Goal: Information Seeking & Learning: Learn about a topic

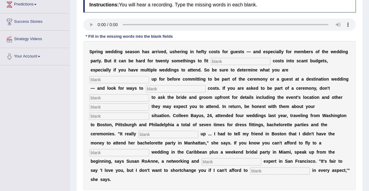
click at [211, 61] on input "text" at bounding box center [241, 61] width 60 height 7
type input "extra"
click at [149, 76] on input "text" at bounding box center [119, 79] width 60 height 7
type input "signing"
click at [205, 85] on input "text" at bounding box center [176, 88] width 60 height 7
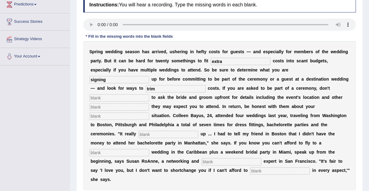
type input "trim"
click at [149, 94] on input "text" at bounding box center [119, 97] width 60 height 7
type input "hesitate"
click at [149, 104] on input "text" at bounding box center [119, 107] width 60 height 7
type input "funct"
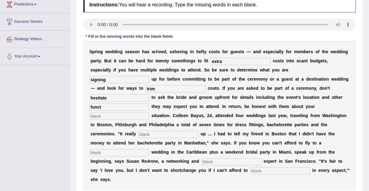
click at [115, 113] on input "text" at bounding box center [119, 116] width 60 height 7
type input "financia"
click at [138, 131] on input "text" at bounding box center [168, 134] width 60 height 7
type input "added"
click at [149, 149] on input "text" at bounding box center [119, 152] width 60 height 7
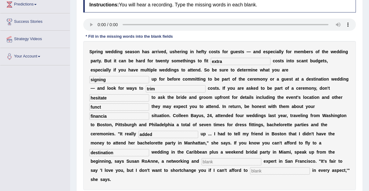
type input "destination"
click at [201, 158] on input "text" at bounding box center [231, 161] width 60 height 7
type input "adequate"
click at [250, 168] on input "text" at bounding box center [280, 171] width 60 height 7
type input "participate"
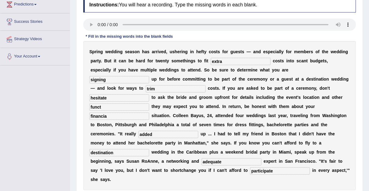
click at [119, 113] on input "financia" at bounding box center [119, 116] width 60 height 7
type input "financial"
click at [149, 104] on input "funct" at bounding box center [119, 107] width 60 height 7
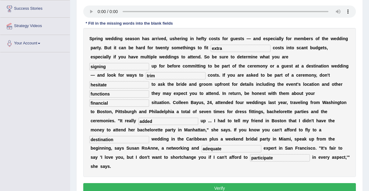
scroll to position [101, 0]
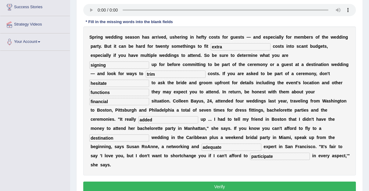
type input "functions"
click at [217, 182] on button "Verify" at bounding box center [219, 187] width 272 height 10
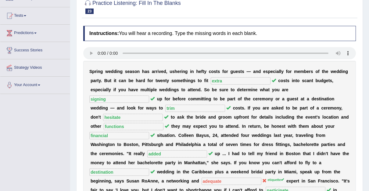
scroll to position [0, 0]
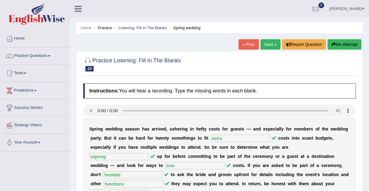
click at [270, 43] on link "Next »" at bounding box center [270, 44] width 20 height 10
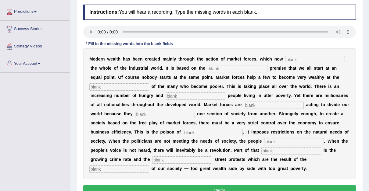
scroll to position [84, 0]
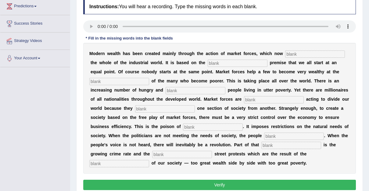
click at [286, 53] on input "text" at bounding box center [315, 54] width 60 height 7
click at [285, 52] on input "text" at bounding box center [315, 54] width 60 height 7
type input "dominate"
click at [207, 63] on input "text" at bounding box center [237, 63] width 60 height 7
type input "false"
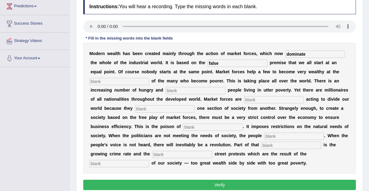
click at [149, 78] on input "text" at bounding box center [119, 81] width 60 height 7
type input "expense"
click at [165, 88] on input "text" at bounding box center [195, 90] width 60 height 7
type input "despareat"
click at [244, 101] on input "text" at bounding box center [274, 99] width 60 height 7
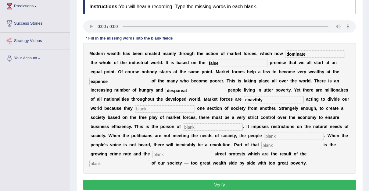
type input "enavtbly"
click at [195, 105] on input "text" at bounding box center [165, 108] width 60 height 7
type input "ceparate"
click at [242, 124] on input "text" at bounding box center [213, 127] width 60 height 7
type input "commeslizn"
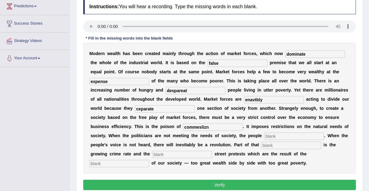
click at [264, 138] on input "text" at bounding box center [294, 136] width 60 height 7
type input "revlr"
click at [261, 146] on input "text" at bounding box center [291, 145] width 60 height 7
type input "rev"
click at [212, 151] on input "text" at bounding box center [182, 154] width 60 height 7
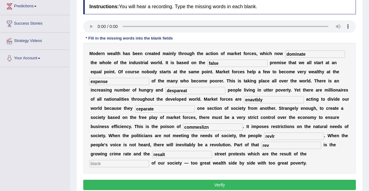
type input "resalt"
click at [131, 160] on input "text" at bounding box center [119, 163] width 60 height 7
click at [165, 89] on input "despareat" at bounding box center [195, 90] width 60 height 7
click at [195, 105] on input "ceparate" at bounding box center [165, 108] width 60 height 7
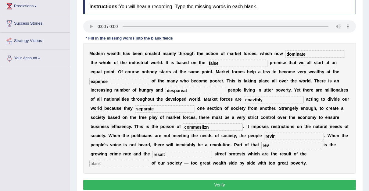
type input "separate"
click at [244, 98] on input "enavtbly" at bounding box center [274, 99] width 60 height 7
click at [244, 99] on input "enevtbly" at bounding box center [274, 99] width 60 height 7
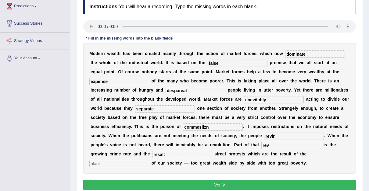
type input "enevitably"
click at [242, 124] on input "commeslizn" at bounding box center [213, 127] width 60 height 7
type input "commecialization"
click at [212, 151] on input "resalt" at bounding box center [182, 154] width 60 height 7
click at [261, 145] on input "rev" at bounding box center [291, 145] width 60 height 7
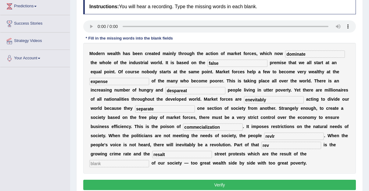
click at [264, 134] on input "revlr" at bounding box center [294, 136] width 60 height 7
type input "revolution"
click at [261, 145] on input "rev" at bounding box center [291, 145] width 60 height 7
click at [264, 136] on input "revolution" at bounding box center [294, 136] width 60 height 7
type input "revolt"
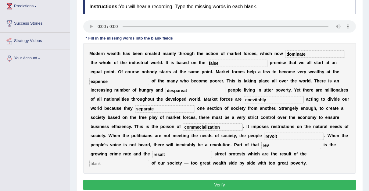
click at [212, 151] on input "resalt" at bounding box center [182, 154] width 60 height 7
click at [244, 100] on input "enevitably" at bounding box center [274, 99] width 60 height 7
type input "inevitably"
click at [261, 144] on input "rev" at bounding box center [291, 145] width 60 height 7
type input "revolution"
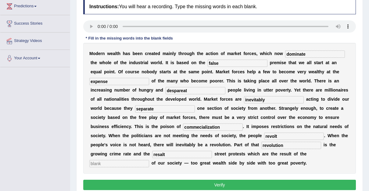
click at [212, 151] on input "resalt" at bounding box center [182, 154] width 60 height 7
click at [118, 160] on input "text" at bounding box center [119, 163] width 60 height 7
type input "imbalance"
click at [212, 151] on input "resalt" at bounding box center [182, 154] width 60 height 7
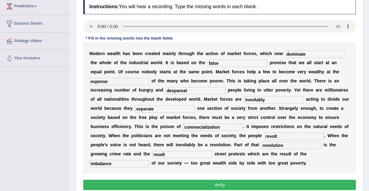
click at [212, 151] on input "resalt" at bounding box center [182, 154] width 60 height 7
type input "r"
type input "violence"
click at [220, 180] on button "Verify" at bounding box center [219, 185] width 272 height 10
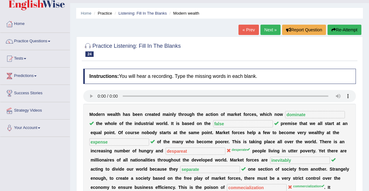
scroll to position [11, 0]
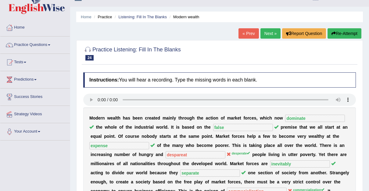
click at [269, 34] on link "Next »" at bounding box center [270, 33] width 20 height 10
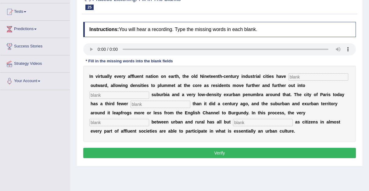
scroll to position [63, 0]
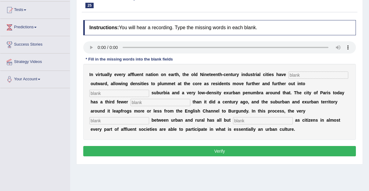
click at [288, 76] on input "text" at bounding box center [318, 75] width 60 height 7
type input "expldd"
click at [149, 90] on input "text" at bounding box center [119, 93] width 60 height 7
type input "low"
click at [190, 99] on input "text" at bounding box center [160, 102] width 60 height 7
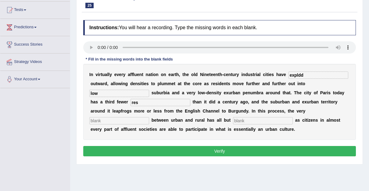
type input "res"
click at [149, 117] on input "text" at bounding box center [119, 120] width 60 height 7
type input "disting"
click at [233, 122] on input "text" at bounding box center [263, 120] width 60 height 7
type input "disappeared"
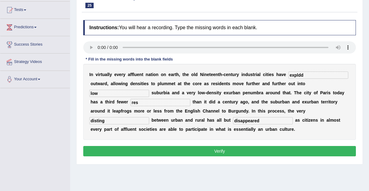
click at [149, 117] on input "disting" at bounding box center [119, 120] width 60 height 7
click at [149, 117] on input "distition" at bounding box center [119, 120] width 60 height 7
type input "distiction"
click at [190, 99] on input "res" at bounding box center [160, 102] width 60 height 7
type input "residence"
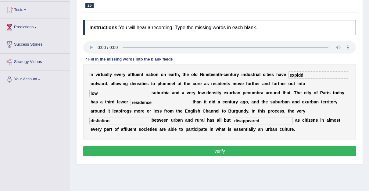
click at [288, 73] on input "expldd" at bounding box center [318, 75] width 60 height 7
click at [291, 74] on input "explodd" at bounding box center [318, 75] width 60 height 7
click at [289, 74] on input "explodd" at bounding box center [318, 75] width 60 height 7
type input "exploded"
click at [284, 79] on div "I n v i r t u a l l y e v e r y a f f l u e n t n a t i o n o n e a r t h , t h…" at bounding box center [219, 102] width 272 height 76
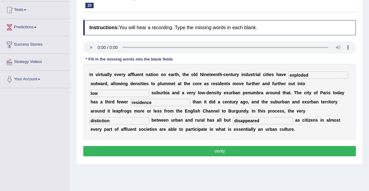
click at [218, 150] on button "Verify" at bounding box center [219, 151] width 272 height 10
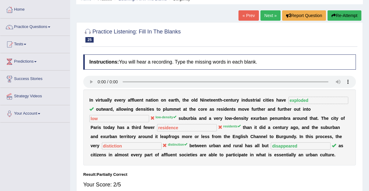
scroll to position [0, 0]
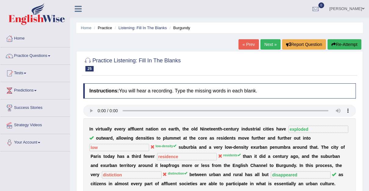
click at [362, 9] on span at bounding box center [363, 9] width 2 height 4
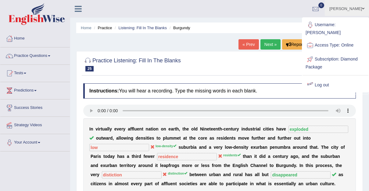
click at [320, 78] on link "Log out" at bounding box center [335, 85] width 66 height 14
